Goal: Transaction & Acquisition: Purchase product/service

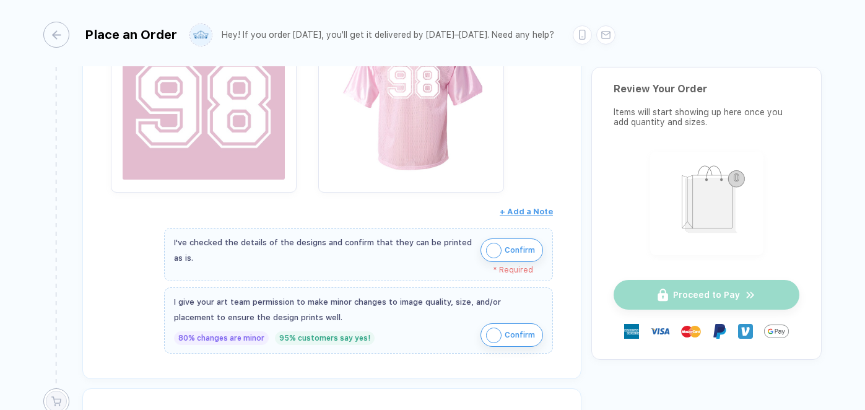
scroll to position [290, 0]
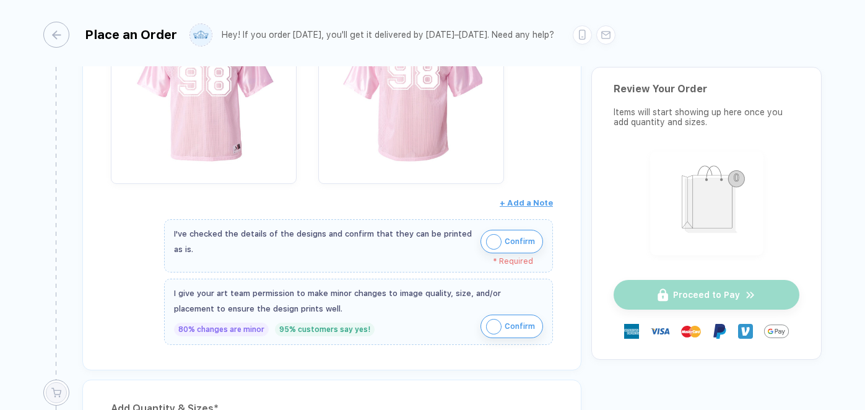
click at [487, 237] on img "button" at bounding box center [493, 241] width 15 height 15
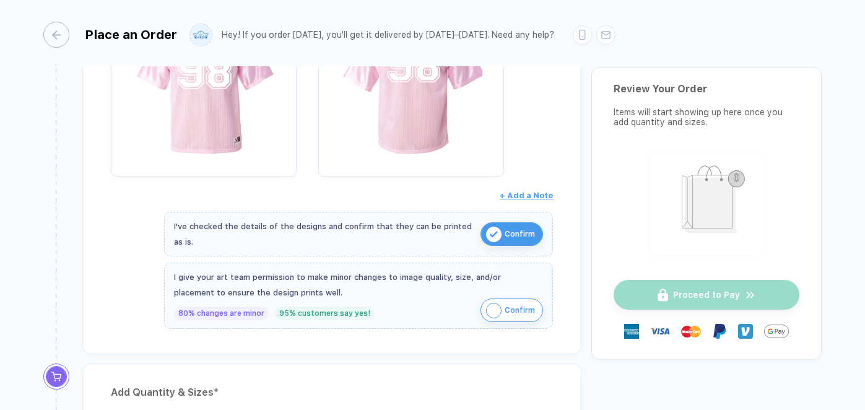
scroll to position [298, 0]
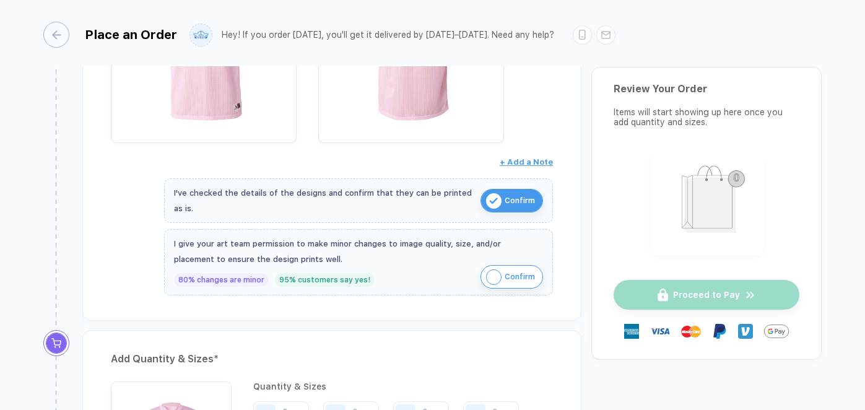
click at [488, 280] on img "button" at bounding box center [493, 276] width 15 height 15
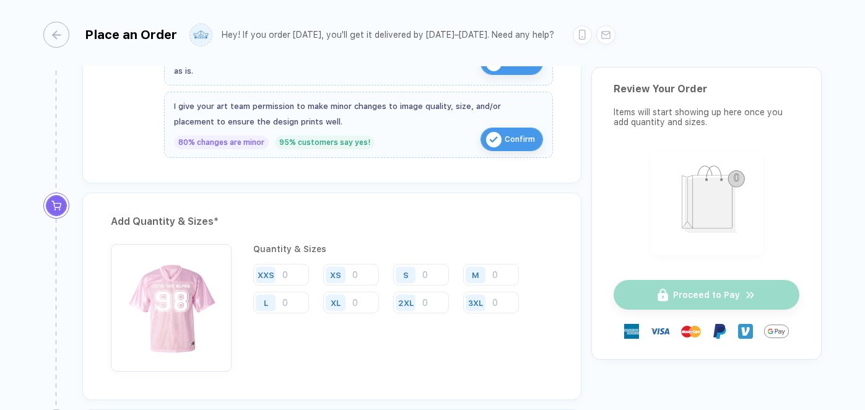
scroll to position [487, 0]
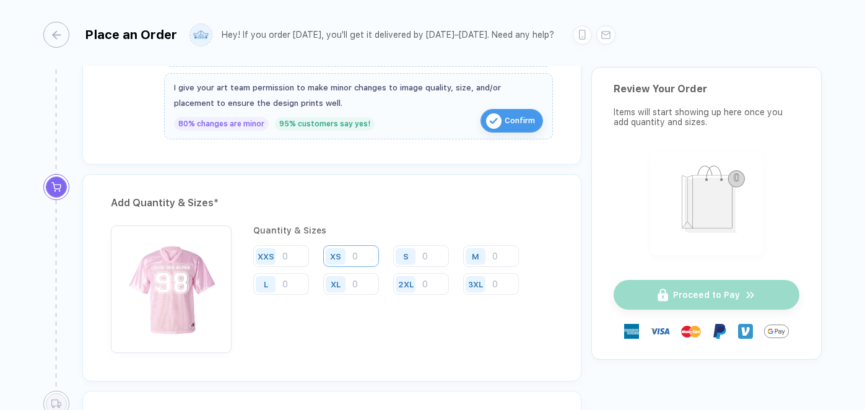
click at [360, 253] on input "number" at bounding box center [351, 256] width 56 height 22
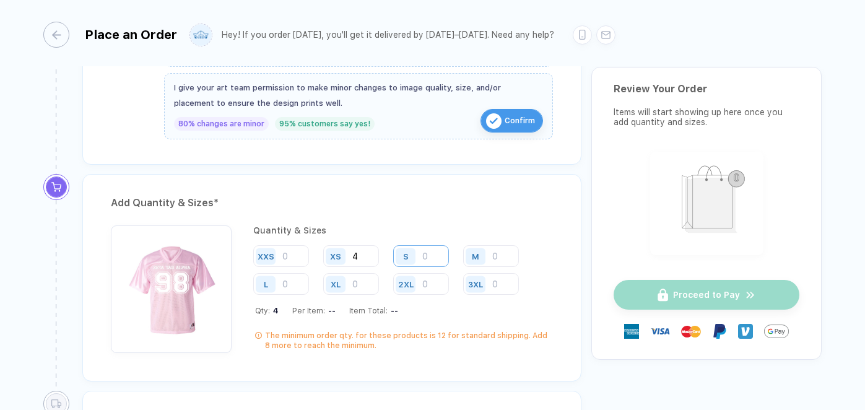
type input "4"
click at [430, 258] on input "number" at bounding box center [421, 256] width 56 height 22
click at [497, 116] on img "button" at bounding box center [493, 120] width 15 height 15
click at [420, 257] on div "S" at bounding box center [407, 256] width 28 height 22
click at [425, 255] on input "number" at bounding box center [421, 256] width 56 height 22
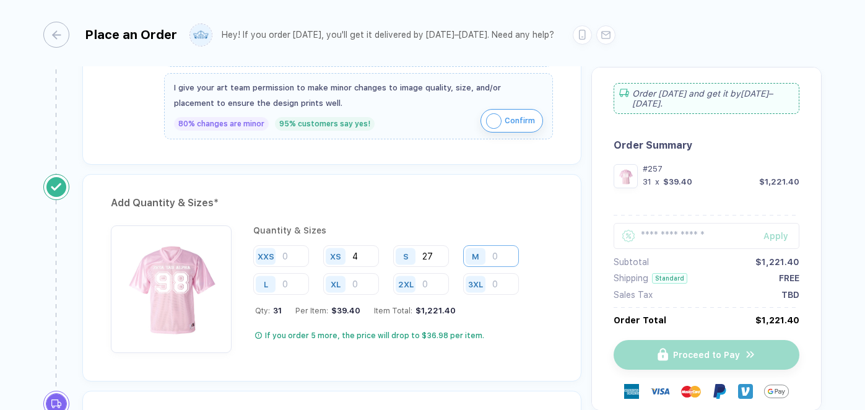
type input "27"
click at [499, 261] on input "number" at bounding box center [491, 256] width 56 height 22
type input "16"
click at [291, 283] on input "number" at bounding box center [281, 284] width 56 height 22
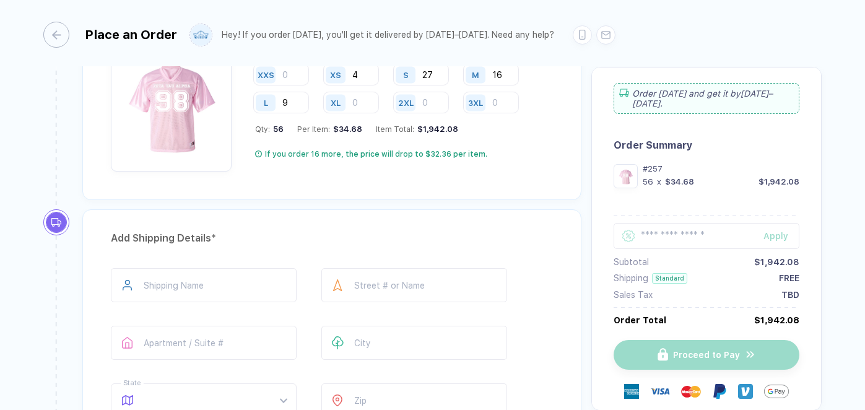
scroll to position [669, 0]
type input "9"
type input "**********"
click at [386, 319] on div "**********" at bounding box center [332, 344] width 442 height 154
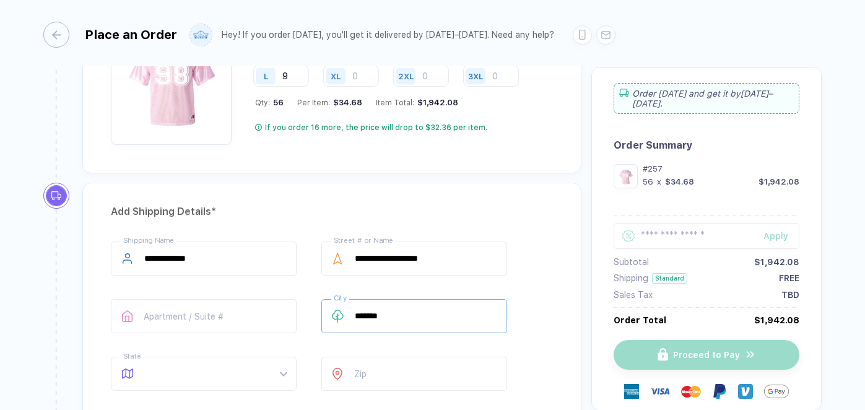
scroll to position [695, 0]
click at [248, 374] on span at bounding box center [215, 373] width 142 height 33
type input "*******"
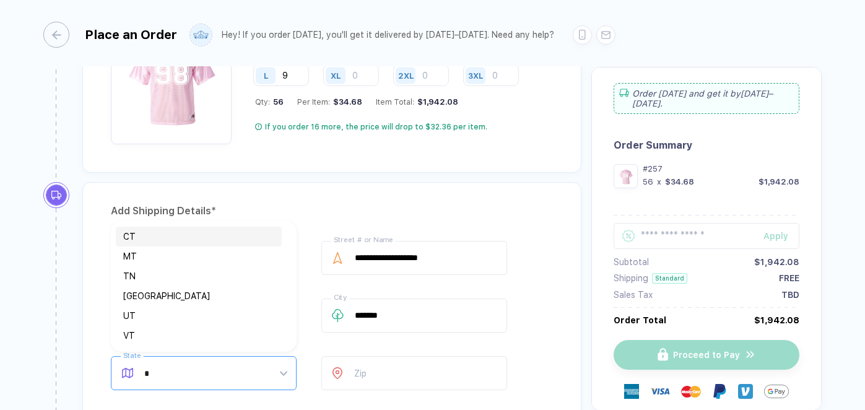
type input "**"
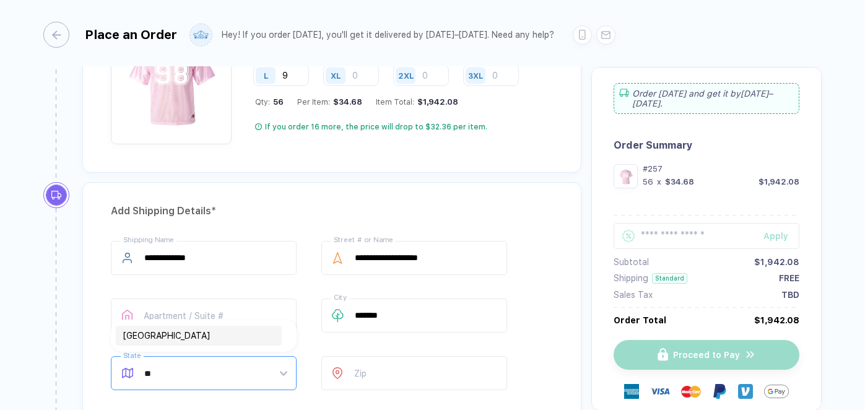
click at [215, 343] on div "TX" at bounding box center [199, 336] width 166 height 20
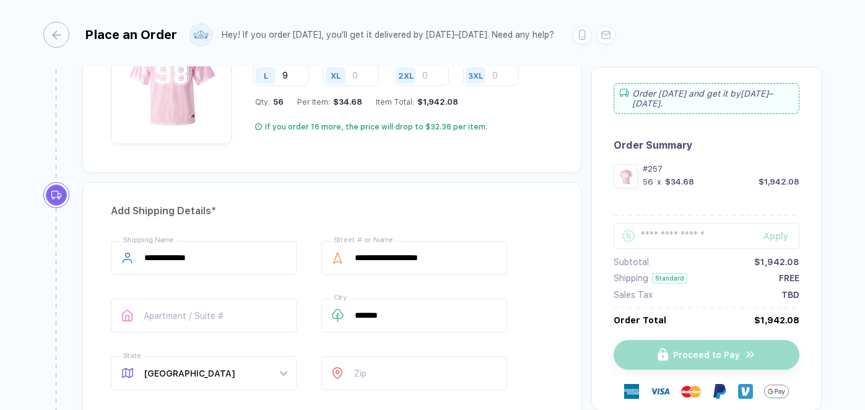
click at [409, 388] on div "Zip" at bounding box center [414, 375] width 186 height 39
click at [396, 372] on input "number" at bounding box center [414, 373] width 186 height 34
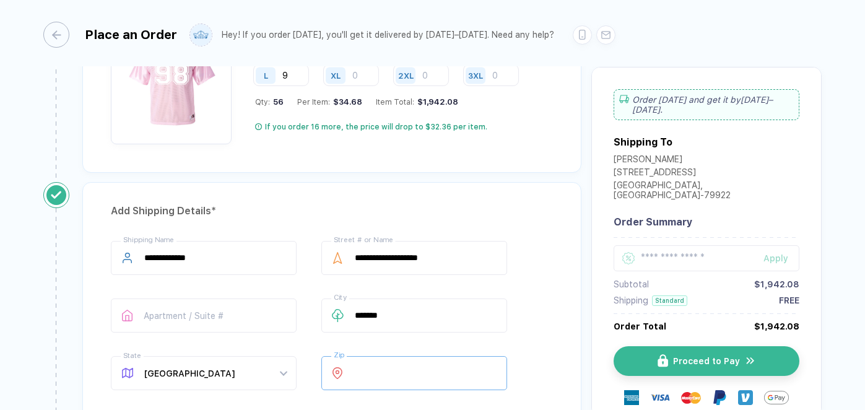
type input "*****"
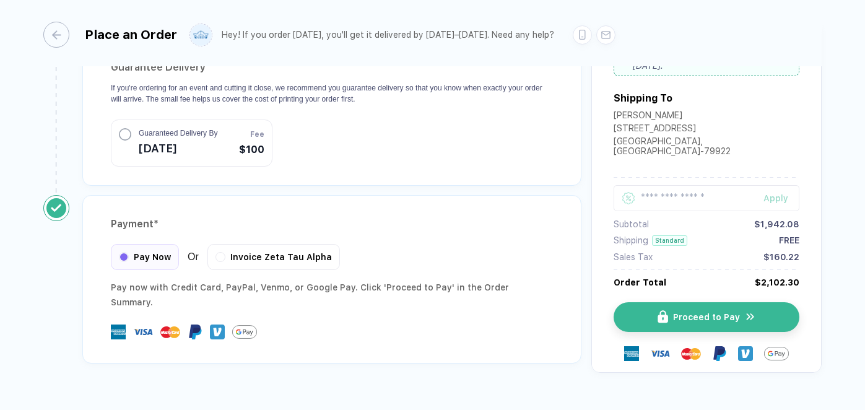
scroll to position [1251, 0]
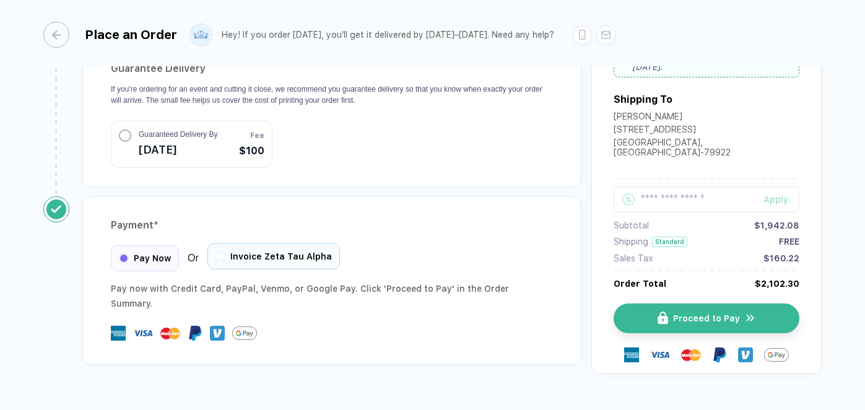
click at [280, 243] on div "Invoice Zeta Tau Alpha" at bounding box center [273, 256] width 132 height 26
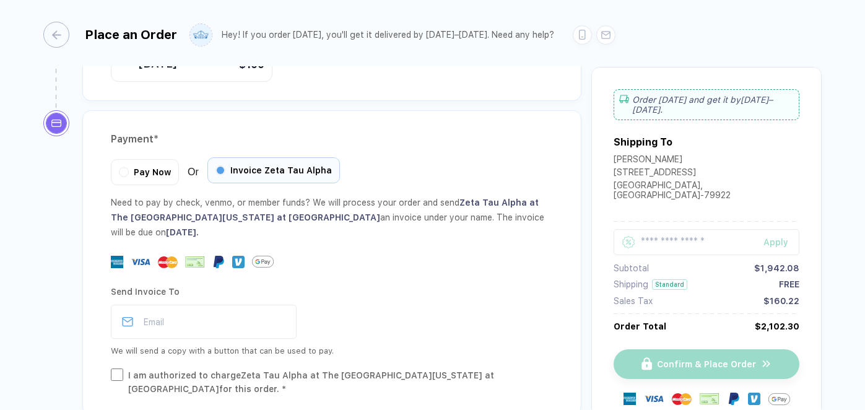
scroll to position [1389, 0]
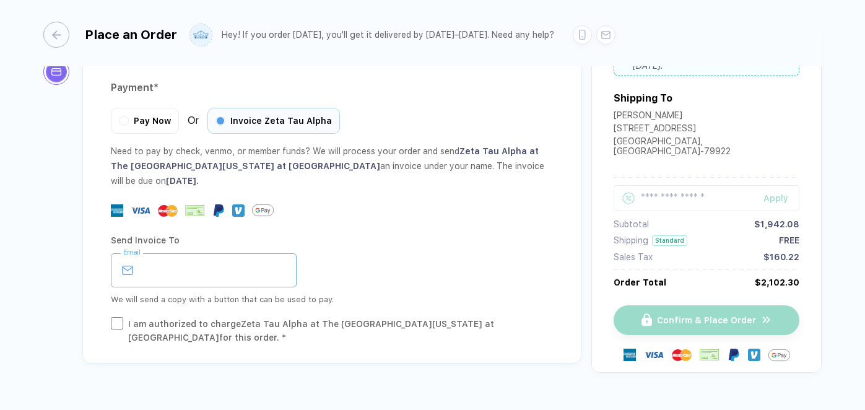
click at [205, 256] on input "email" at bounding box center [204, 270] width 186 height 34
type input "**********"
click at [157, 317] on div "I am authorized to charge Zeta Tau Alpha at The University of Texas at El Paso …" at bounding box center [340, 330] width 425 height 27
click at [365, 253] on div "**********" at bounding box center [332, 270] width 442 height 34
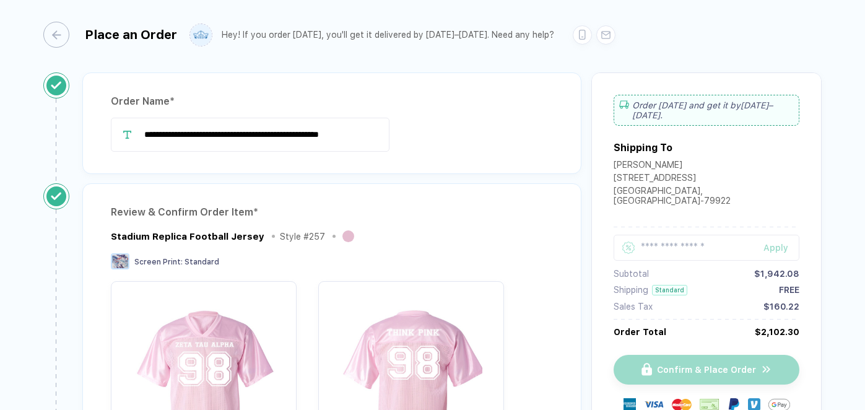
scroll to position [0, 0]
click at [467, 228] on div "Stadium Replica Football Jersey Style # 257" at bounding box center [332, 235] width 442 height 15
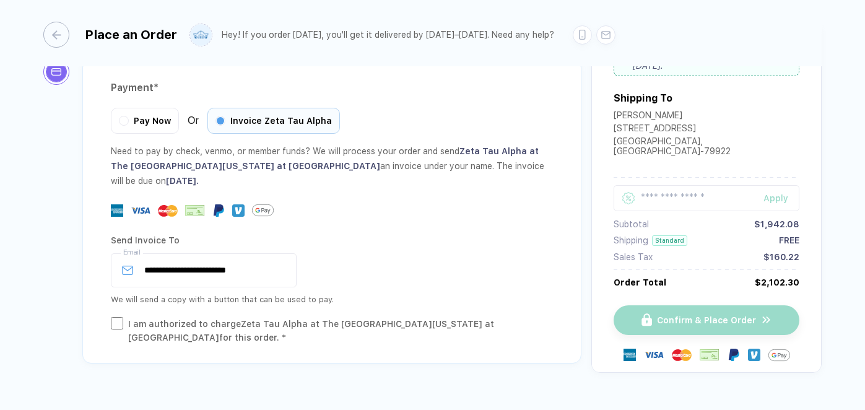
click at [340, 338] on div "**********" at bounding box center [332, 216] width 518 height 314
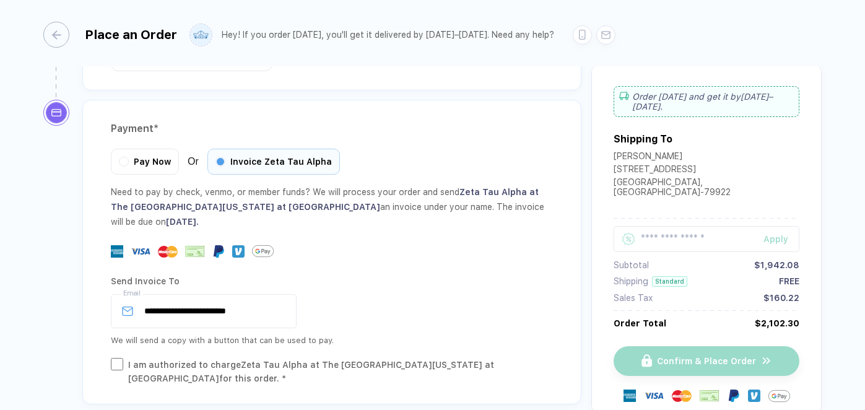
scroll to position [1346, 0]
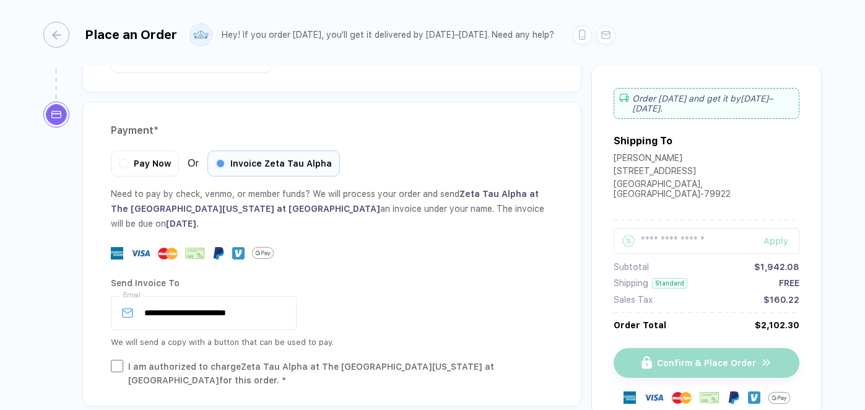
click at [537, 212] on div "Need to pay by check, venmo, or member funds? We will process your order and se…" at bounding box center [332, 208] width 442 height 45
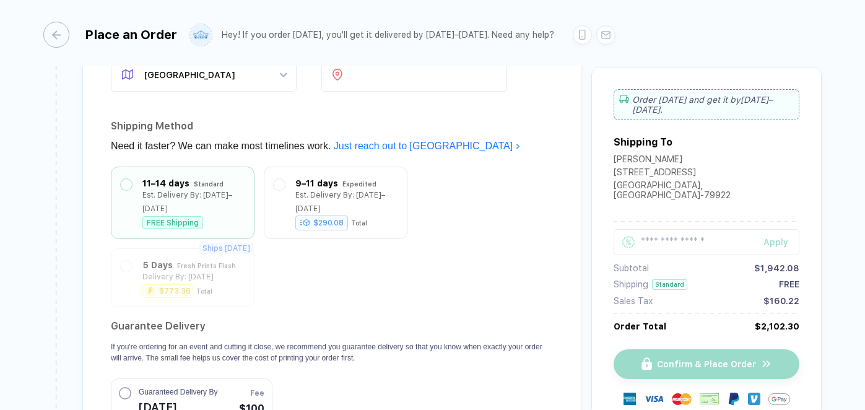
scroll to position [976, 0]
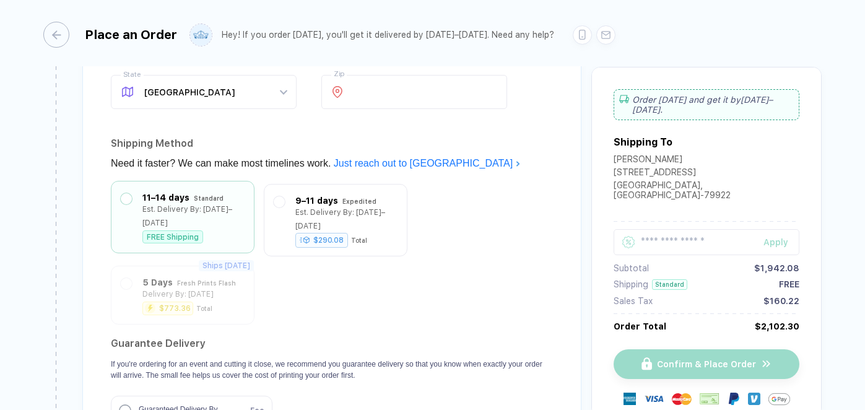
click at [180, 198] on div "11–14 days" at bounding box center [165, 198] width 47 height 14
click at [293, 196] on div "9–11 days Expedited Est. Delivery By: Oct 10–12 $290.08 Total" at bounding box center [336, 217] width 124 height 53
click at [195, 200] on div "Standard" at bounding box center [209, 198] width 30 height 14
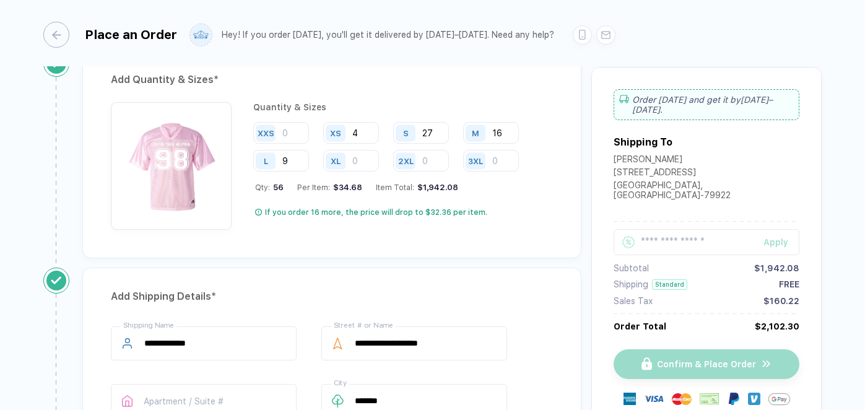
scroll to position [608, 0]
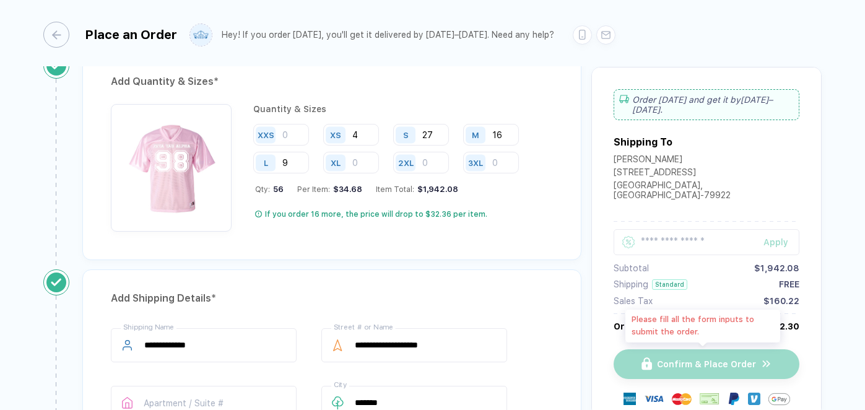
click at [678, 362] on div "Confirm & Place Order" at bounding box center [707, 364] width 186 height 30
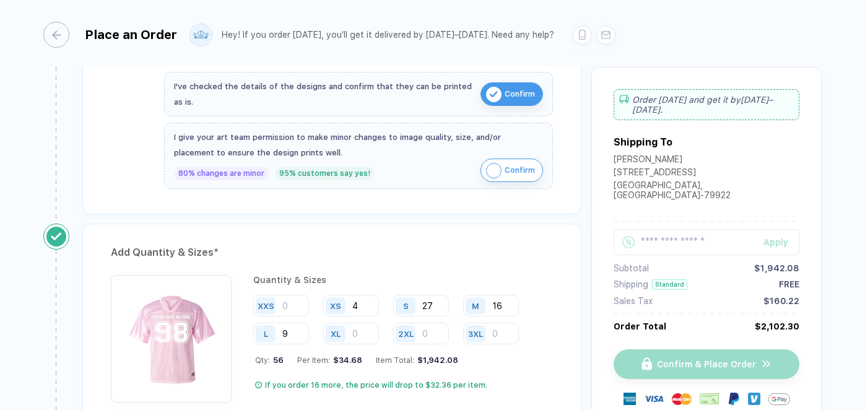
scroll to position [439, 0]
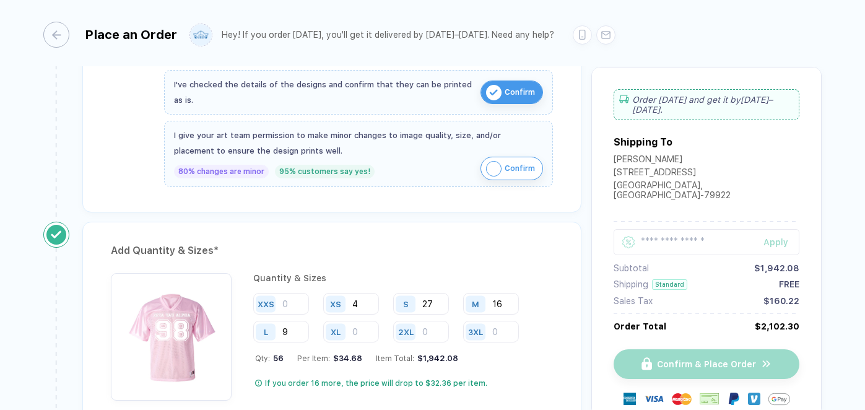
click at [500, 90] on button "Confirm" at bounding box center [511, 92] width 63 height 24
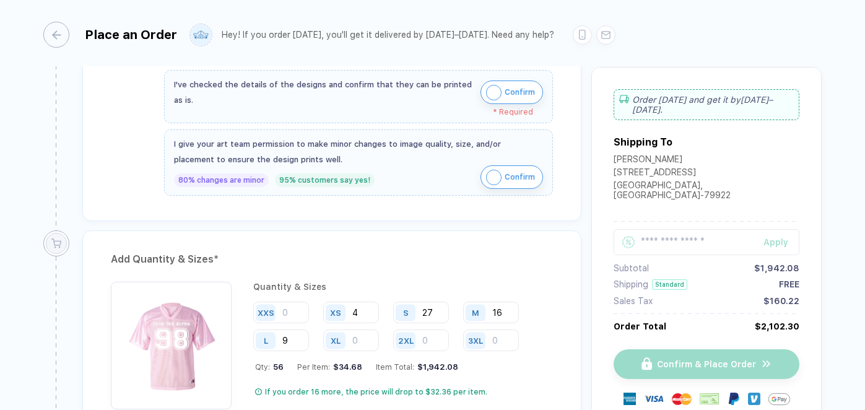
click at [500, 90] on button "Confirm" at bounding box center [511, 92] width 63 height 24
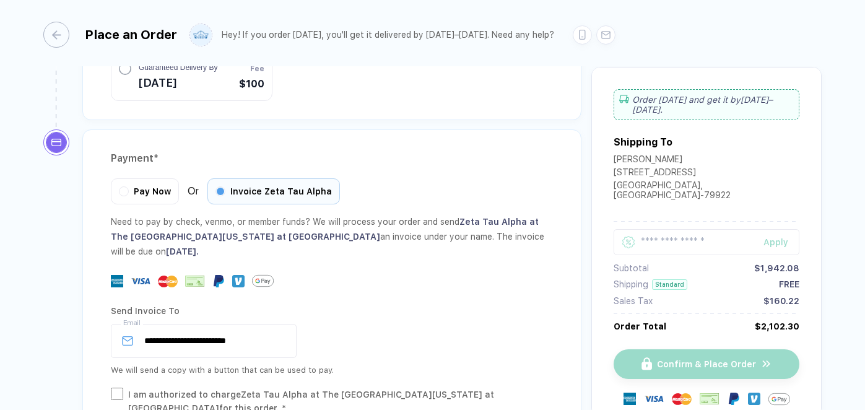
scroll to position [1255, 0]
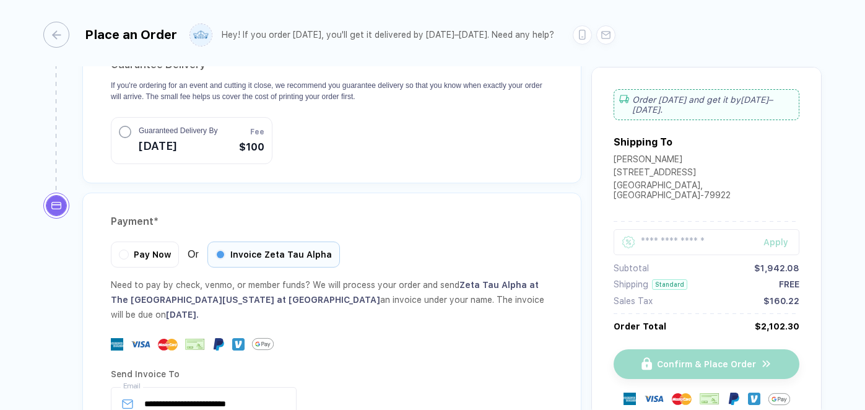
click at [437, 241] on div "Pay Now Or Invoice Zeta Tau Alpha" at bounding box center [332, 254] width 442 height 26
click at [143, 248] on span "Pay Now" at bounding box center [152, 253] width 37 height 10
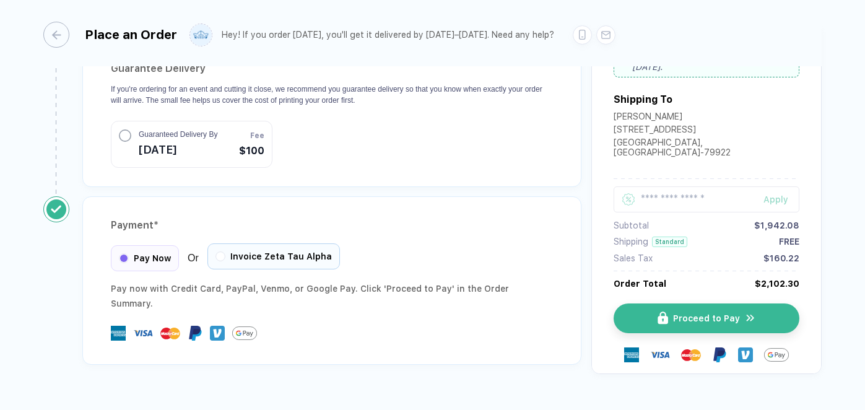
click at [255, 251] on span "Invoice Zeta Tau Alpha" at bounding box center [281, 256] width 102 height 10
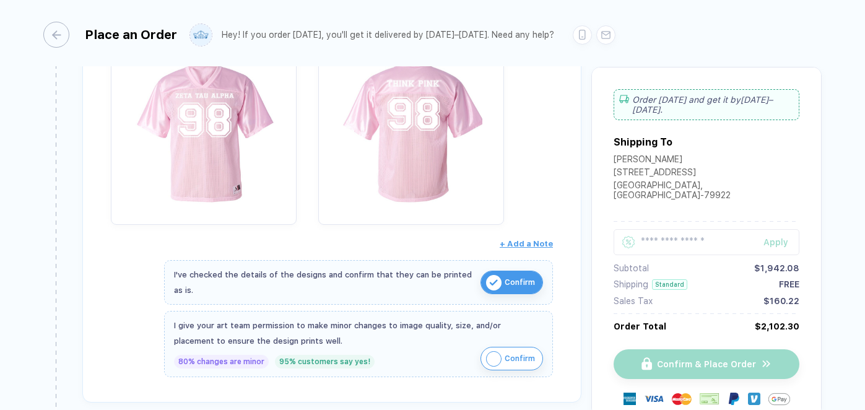
scroll to position [250, 0]
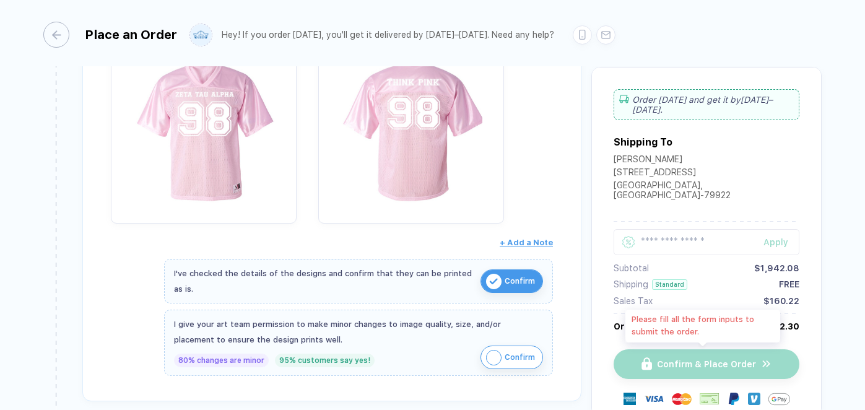
click at [679, 363] on div "Confirm & Place Order" at bounding box center [707, 364] width 186 height 30
click at [656, 240] on input "text" at bounding box center [707, 242] width 186 height 26
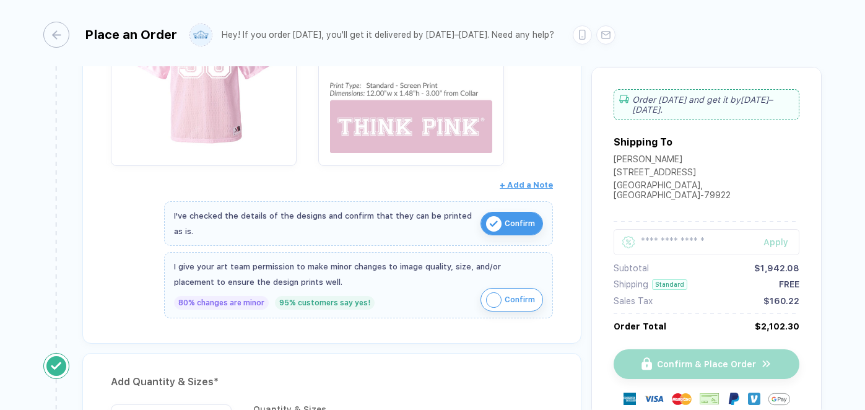
scroll to position [310, 0]
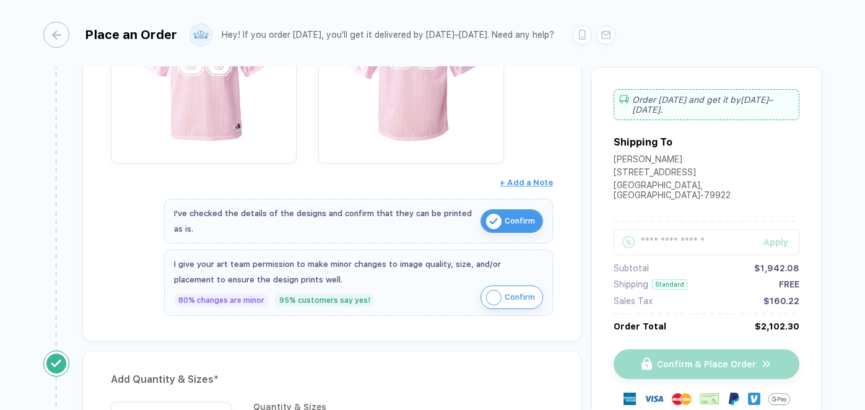
click at [482, 298] on button "Confirm" at bounding box center [511, 297] width 63 height 24
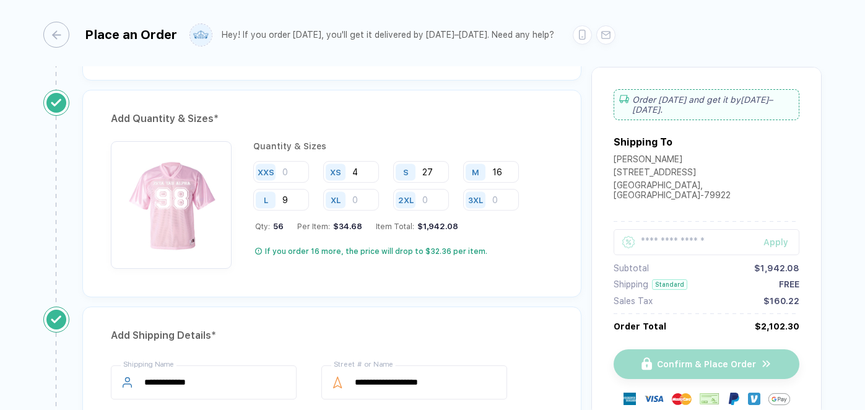
scroll to position [580, 0]
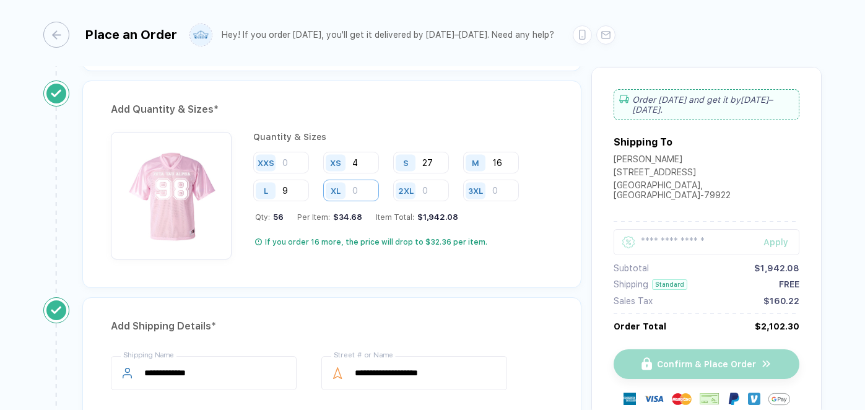
click at [366, 184] on input "number" at bounding box center [351, 191] width 56 height 22
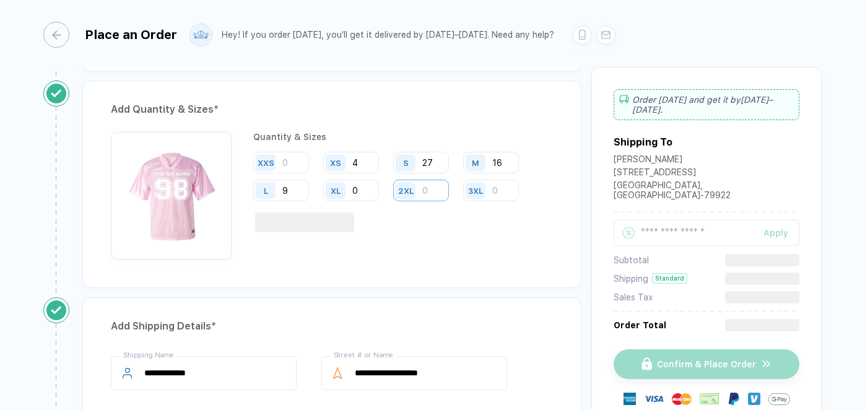
type input "0"
click at [436, 190] on input "number" at bounding box center [421, 191] width 56 height 22
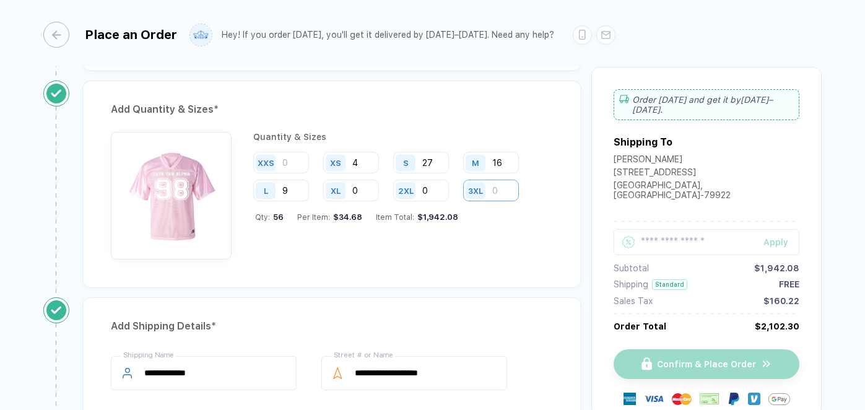
type input "0"
click at [499, 184] on input "number" at bounding box center [491, 191] width 56 height 22
type input "0"
click at [292, 158] on input "number" at bounding box center [281, 163] width 56 height 22
type input "0"
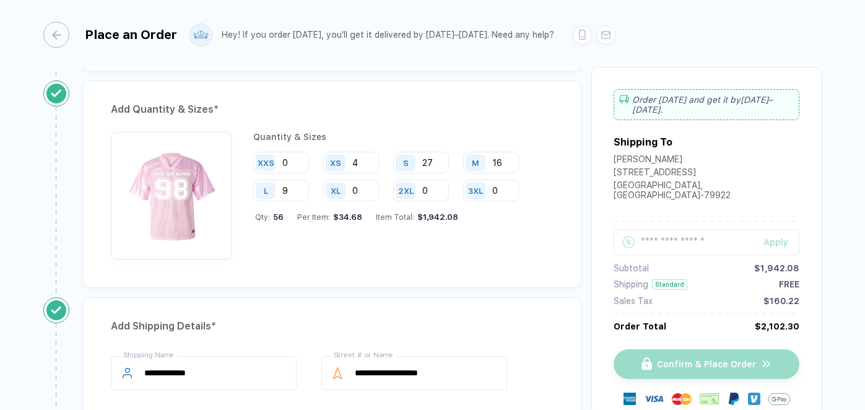
click at [389, 256] on div "Quantity & Sizes XXS 0 XS 4 S 27 M 16 L 9 XL 0 2XL 0 3XL 0 Qty: 56 Per Item: $3…" at bounding box center [403, 196] width 300 height 128
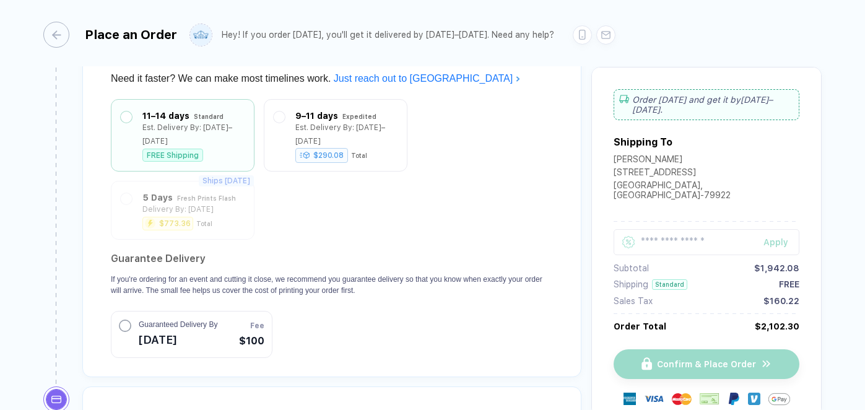
scroll to position [1065, 0]
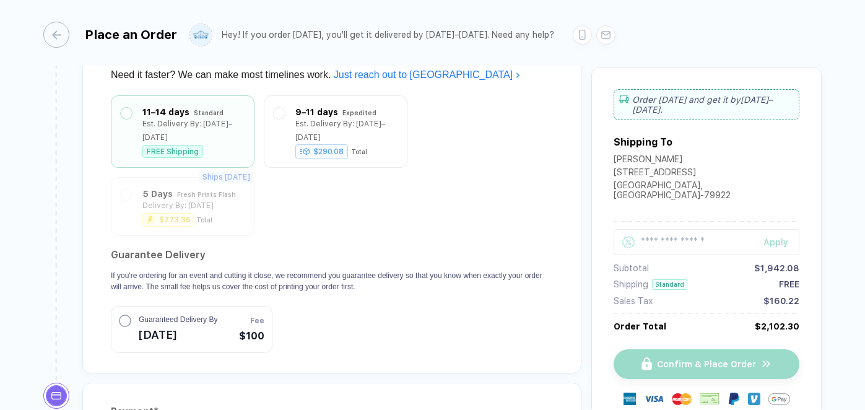
click at [124, 315] on circle "button" at bounding box center [124, 320] width 11 height 11
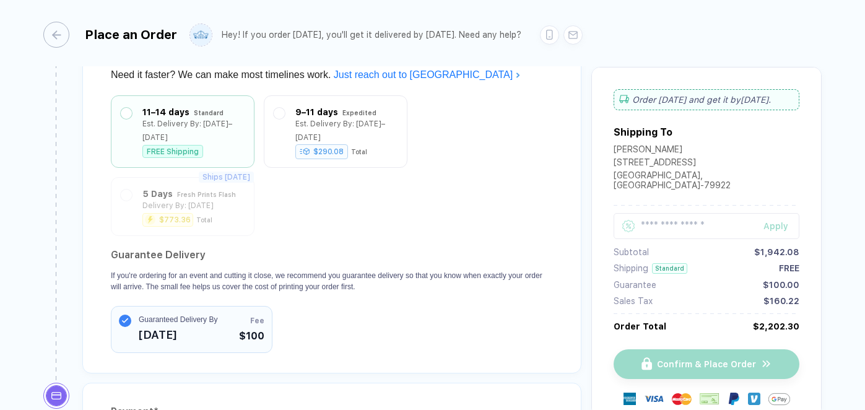
click at [125, 315] on circle "button" at bounding box center [125, 321] width 12 height 12
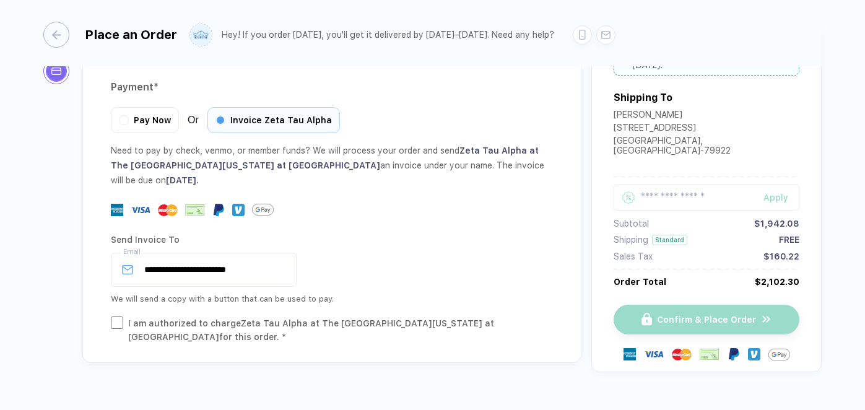
scroll to position [1389, 0]
click at [233, 317] on div "I am authorized to charge Zeta Tau Alpha at The University of Texas at El Paso …" at bounding box center [340, 330] width 425 height 27
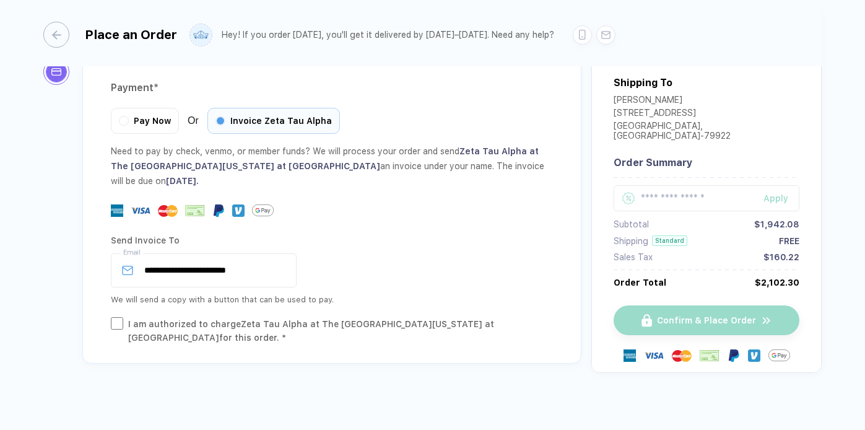
scroll to position [0, 0]
click at [656, 305] on div "Confirm & Place Order" at bounding box center [707, 320] width 186 height 30
click at [670, 305] on div "Confirm & Place Order" at bounding box center [707, 320] width 186 height 30
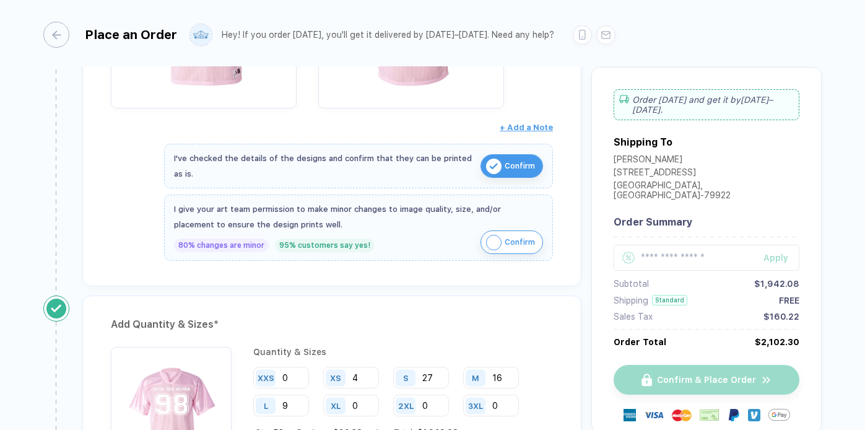
scroll to position [368, 0]
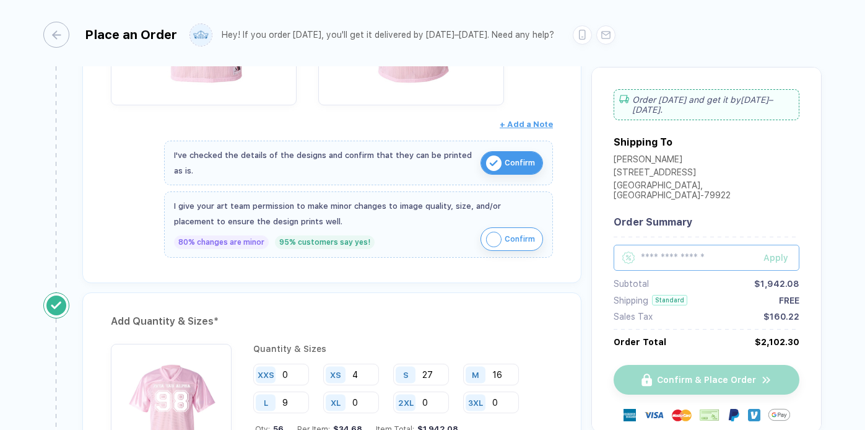
click at [677, 249] on input "text" at bounding box center [707, 258] width 186 height 26
click at [698, 295] on div "Shipping Standard FREE" at bounding box center [707, 300] width 186 height 11
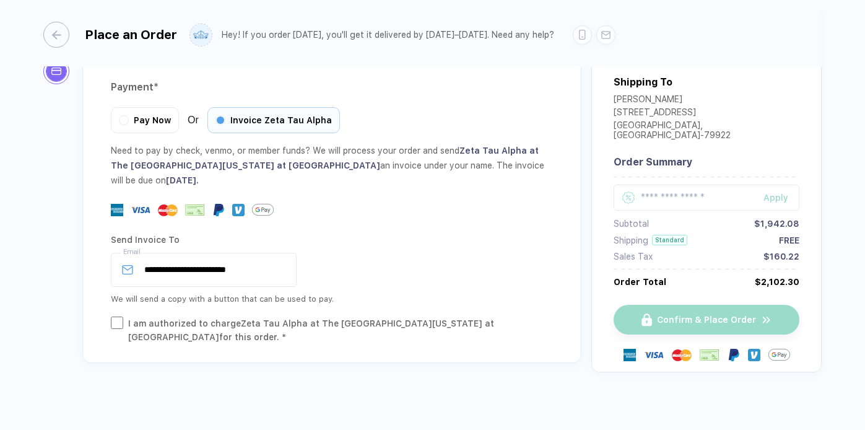
scroll to position [1389, 0]
click at [336, 253] on div "**********" at bounding box center [332, 270] width 442 height 34
click at [248, 256] on input "**********" at bounding box center [204, 270] width 186 height 34
click at [275, 256] on input "**********" at bounding box center [204, 270] width 186 height 34
click at [300, 317] on div "I am authorized to charge Zeta Tau Alpha at The University of Texas at El Paso …" at bounding box center [340, 330] width 425 height 27
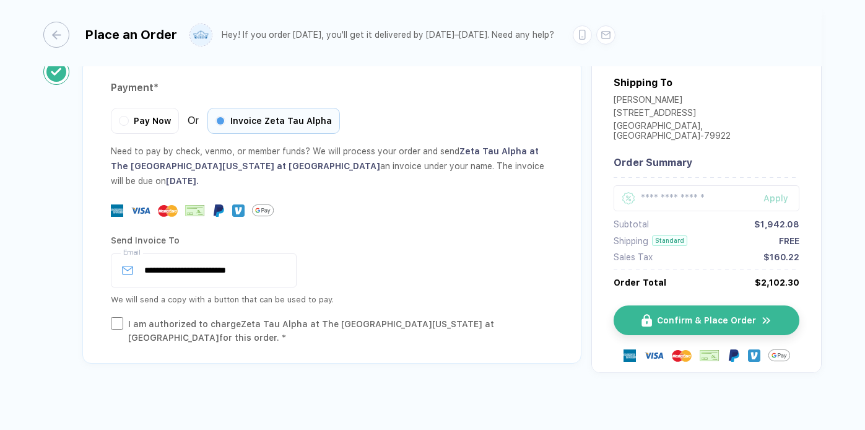
click at [274, 317] on div "I am authorized to charge Zeta Tau Alpha at The University of Texas at El Paso …" at bounding box center [340, 330] width 425 height 27
click at [439, 317] on div "I am authorized to charge Zeta Tau Alpha at The University of Texas at El Paso …" at bounding box center [340, 330] width 425 height 27
click at [728, 305] on button "Confirm & Place Order" at bounding box center [711, 320] width 186 height 30
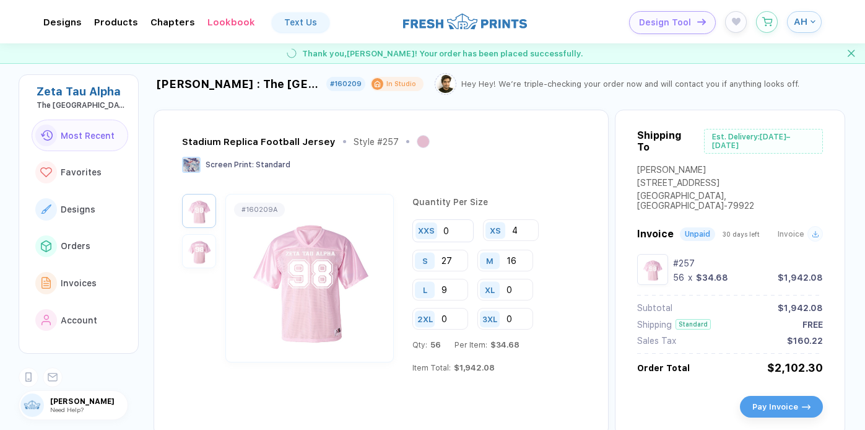
scroll to position [11, 0]
